Goal: Find contact information: Find contact information

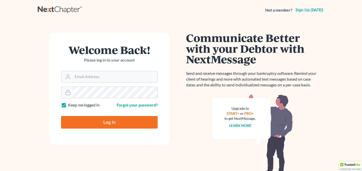
type input "[EMAIL_ADDRESS][DOMAIN_NAME]"
click at [98, 126] on input "Log In" at bounding box center [109, 122] width 96 height 13
type input "Thinking..."
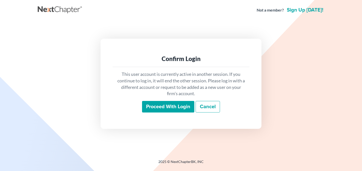
click at [165, 103] on input "Proceed with login" at bounding box center [168, 107] width 52 height 12
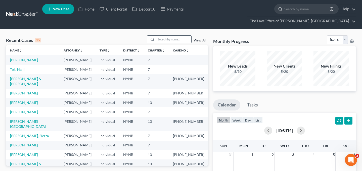
click at [173, 36] on input "search" at bounding box center [173, 39] width 35 height 7
type input "nellis"
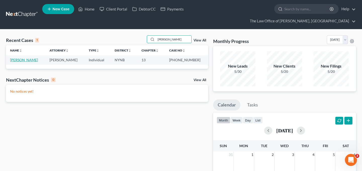
click at [24, 58] on link "Nellis, Jeffrey" at bounding box center [24, 60] width 28 height 4
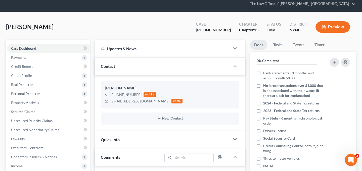
scroll to position [330, 0]
drag, startPoint x: 111, startPoint y: 85, endPoint x: 139, endPoint y: 85, distance: 27.6
click at [139, 92] on div "+1 (518) 332-5565" at bounding box center [125, 94] width 31 height 5
copy div "+1 (518) 332-5565"
click at [131, 18] on div "Nellis, Jeffrey Upgraded Case 25-10964-1 Chapter Chapter 13 Status Filed Distri…" at bounding box center [181, 29] width 350 height 22
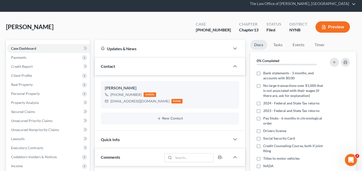
scroll to position [0, 0]
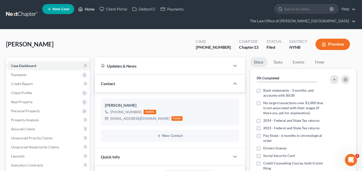
click at [91, 13] on link "Home" at bounding box center [86, 9] width 21 height 9
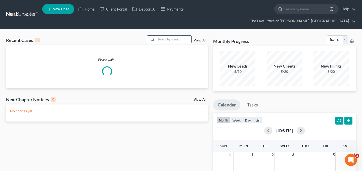
click at [162, 36] on input "search" at bounding box center [173, 39] width 35 height 7
paste input "Dow, Perry & Robyn"
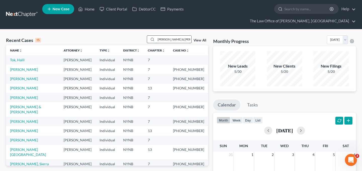
type input "Dow, Perry & Robyn"
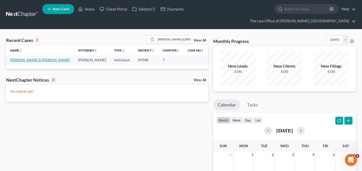
click at [32, 58] on link "Dow, Perry & Robyn" at bounding box center [40, 60] width 60 height 4
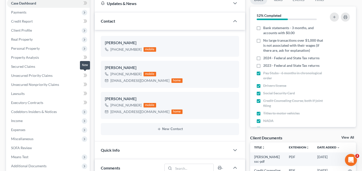
scroll to position [690, 0]
drag, startPoint x: 110, startPoint y: 40, endPoint x: 138, endPoint y: 40, distance: 28.4
click at [138, 46] on div "+1 (518) 955-4421 mobile" at bounding box center [130, 49] width 51 height 7
copy div "+1 (518) 955-4421"
click at [124, 78] on div "Mrbinks609@yahoo.com" at bounding box center [139, 80] width 59 height 5
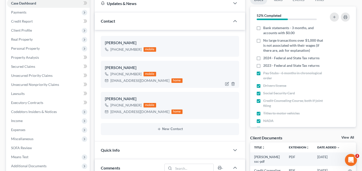
drag, startPoint x: 111, startPoint y: 65, endPoint x: 139, endPoint y: 65, distance: 27.6
click at [139, 72] on div "+1 (518) 879-6550" at bounding box center [125, 74] width 31 height 5
copy div "+1 (518) 879-6550"
click at [139, 77] on div "Perry Dow Jr +1 (518) 879-6550 mobile Mrbinks609@yahoo.com home" at bounding box center [170, 74] width 138 height 27
drag, startPoint x: 109, startPoint y: 72, endPoint x: 150, endPoint y: 73, distance: 41.0
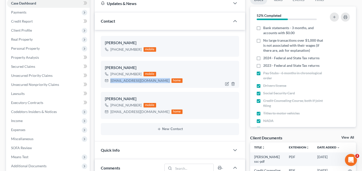
click at [150, 77] on div "Mrbinks609@yahoo.com home" at bounding box center [144, 80] width 78 height 7
copy div "Mrbinks609@yahoo.com"
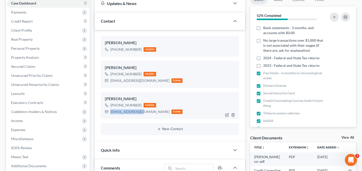
drag, startPoint x: 110, startPoint y: 104, endPoint x: 139, endPoint y: 106, distance: 29.0
click at [139, 109] on div "rlhsdow@yahoo.com home" at bounding box center [144, 112] width 78 height 7
copy div "rlhsdow@yahoo.com"
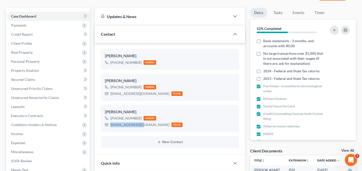
scroll to position [53, 0]
